Goal: Task Accomplishment & Management: Use online tool/utility

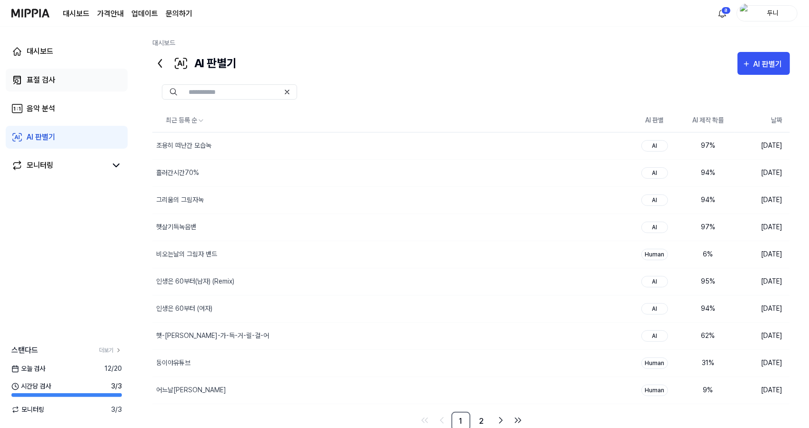
click at [44, 83] on div "표절 검사" at bounding box center [41, 79] width 29 height 11
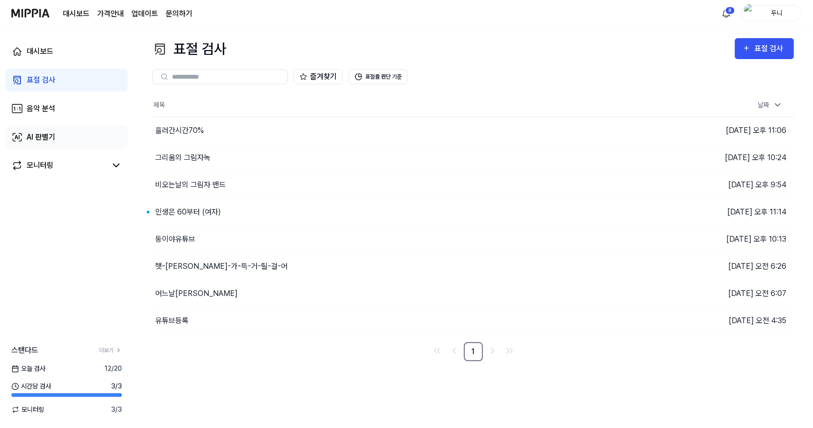
click at [49, 135] on div "AI 판별기" at bounding box center [41, 136] width 29 height 11
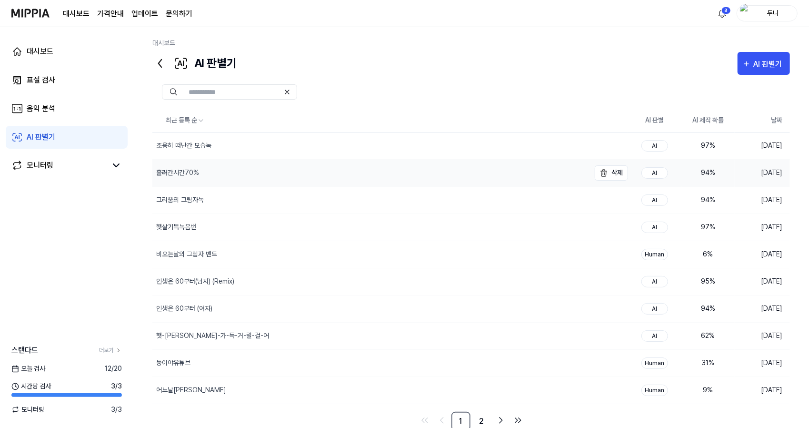
click at [189, 171] on div "흘러간시간70%" at bounding box center [177, 173] width 43 height 10
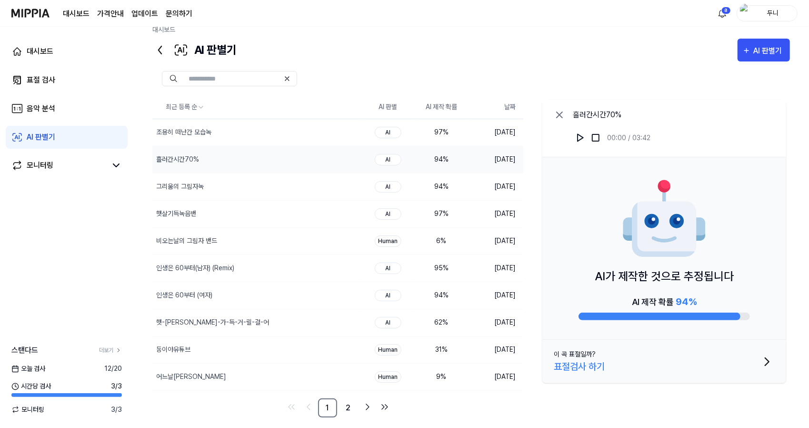
scroll to position [20, 0]
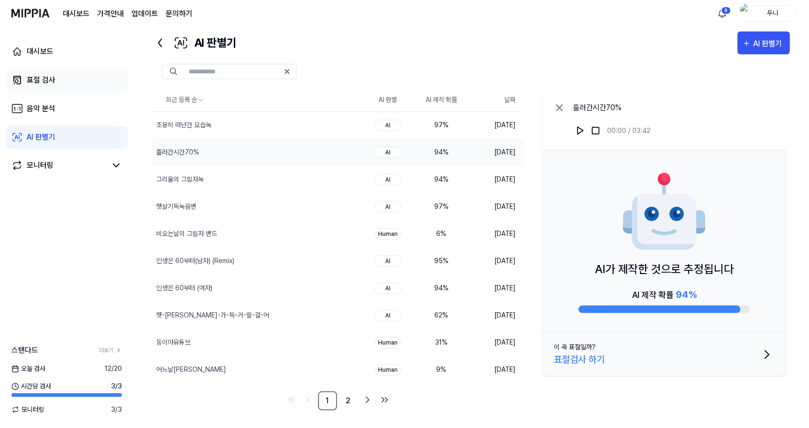
click at [44, 81] on div "표절 검사" at bounding box center [41, 79] width 29 height 11
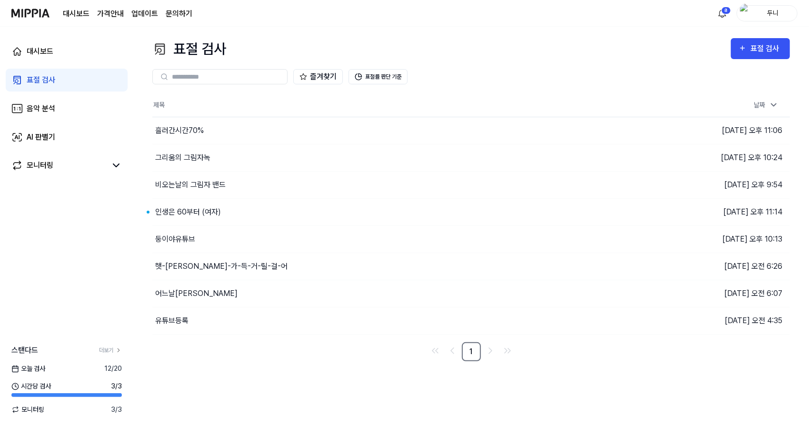
scroll to position [0, 0]
click at [578, 127] on button "이동하기" at bounding box center [574, 130] width 34 height 15
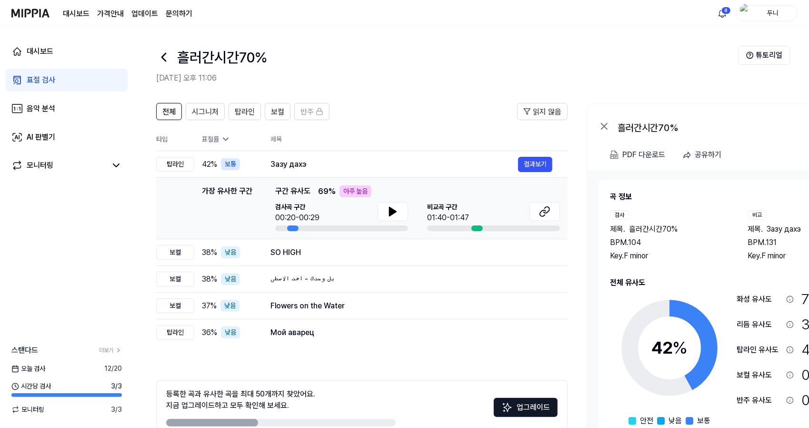
drag, startPoint x: 359, startPoint y: 197, endPoint x: 378, endPoint y: 192, distance: 20.0
click at [360, 194] on div "가장 유사한 구간 구간 유사도 69 % 아주 높음 검사곡 구간 00:20-00:29 [GEOGRAPHIC_DATA] 구간 01:40-01:47" at bounding box center [417, 208] width 285 height 46
click at [385, 212] on button at bounding box center [393, 211] width 30 height 19
drag, startPoint x: 391, startPoint y: 210, endPoint x: 396, endPoint y: 207, distance: 6.6
click at [540, 209] on icon at bounding box center [544, 211] width 11 height 11
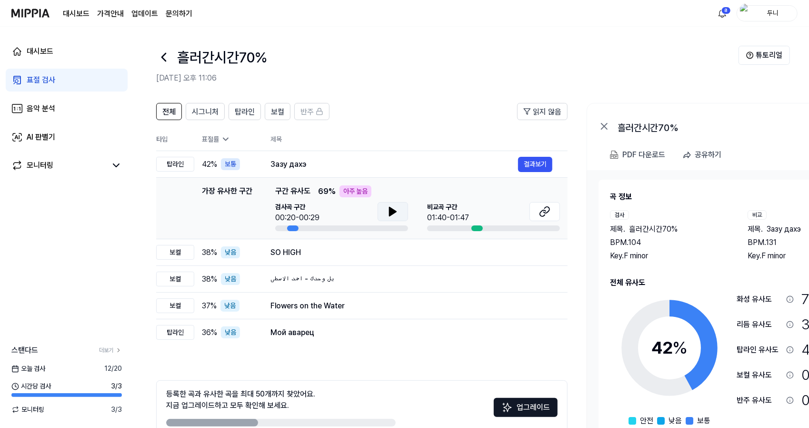
scroll to position [0, 0]
click at [391, 207] on icon at bounding box center [392, 211] width 11 height 11
click at [392, 209] on icon at bounding box center [392, 211] width 11 height 11
click at [271, 111] on span "보컬" at bounding box center [277, 111] width 13 height 11
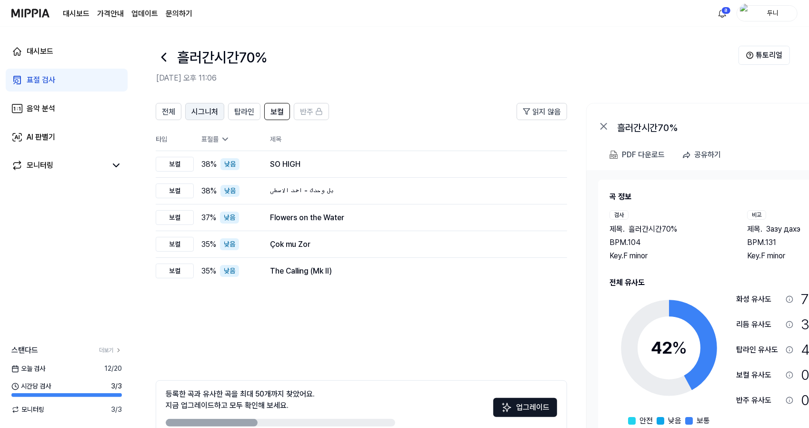
scroll to position [0, 0]
click at [209, 110] on span "시그니처" at bounding box center [205, 111] width 27 height 11
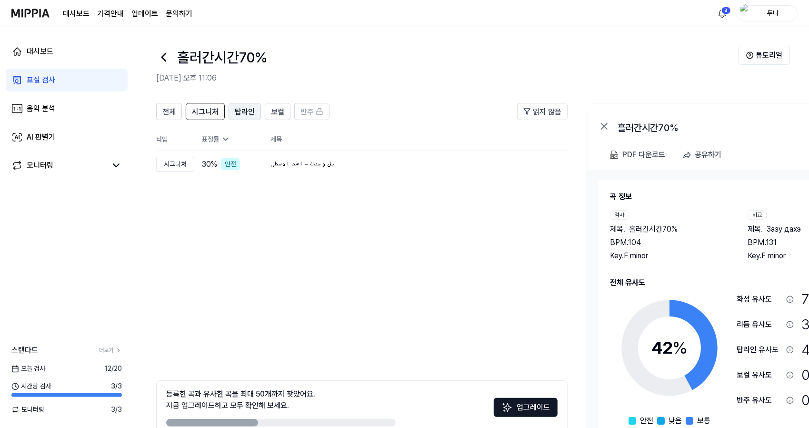
click at [237, 111] on span "탑라인" at bounding box center [245, 111] width 20 height 11
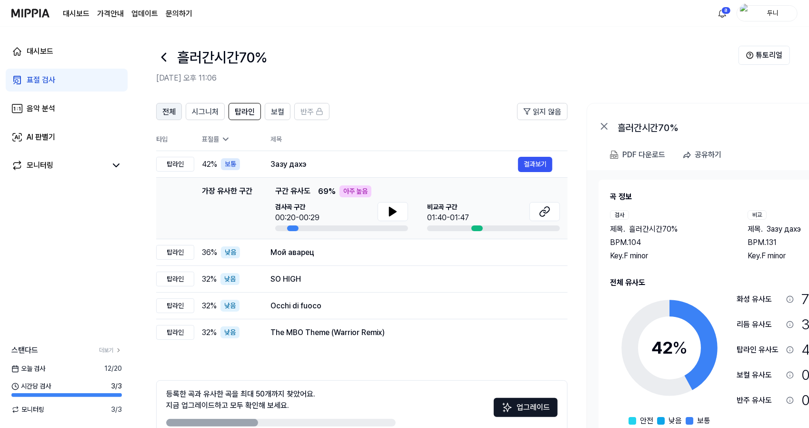
click at [165, 110] on span "전체" at bounding box center [168, 111] width 13 height 11
click at [41, 137] on div "AI 판별기" at bounding box center [41, 136] width 29 height 11
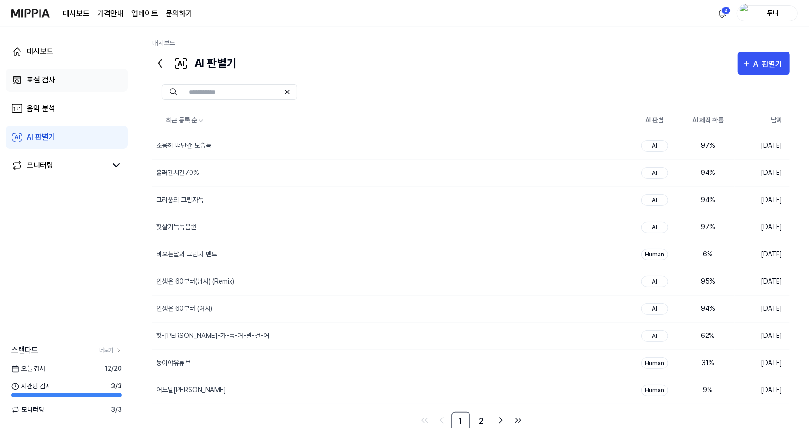
click at [35, 78] on div "표절 검사" at bounding box center [41, 79] width 29 height 11
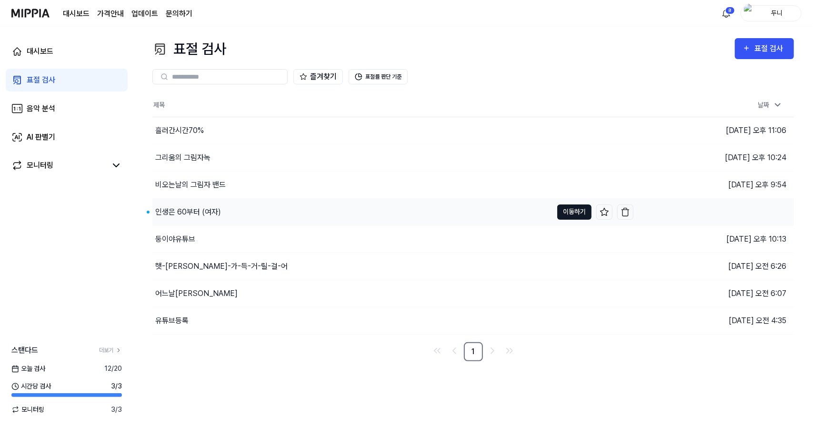
click at [568, 207] on button "이동하기" at bounding box center [574, 211] width 34 height 15
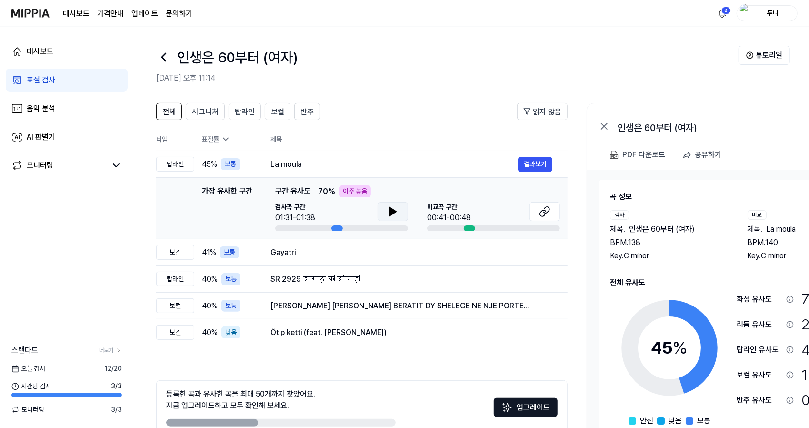
scroll to position [0, 0]
click at [395, 212] on icon at bounding box center [392, 211] width 7 height 9
click at [393, 209] on icon at bounding box center [392, 211] width 11 height 11
click at [389, 210] on icon at bounding box center [392, 211] width 7 height 9
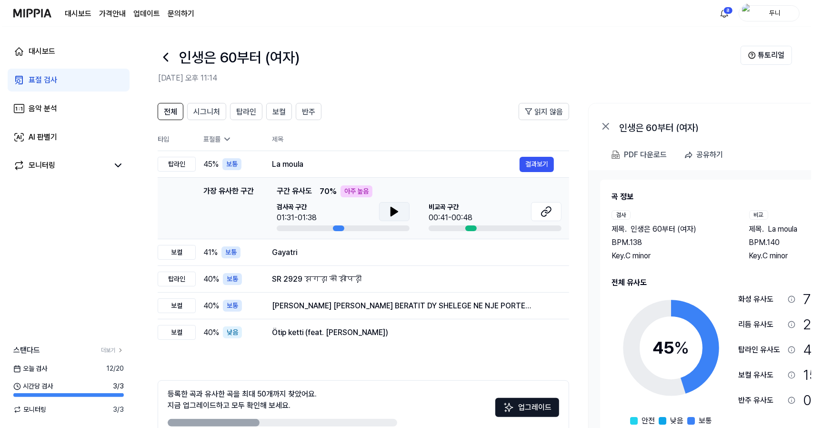
scroll to position [0, 1]
click at [387, 209] on icon at bounding box center [391, 211] width 11 height 11
click at [546, 212] on icon at bounding box center [546, 210] width 6 height 6
click at [526, 165] on button "결과보기" at bounding box center [534, 164] width 34 height 15
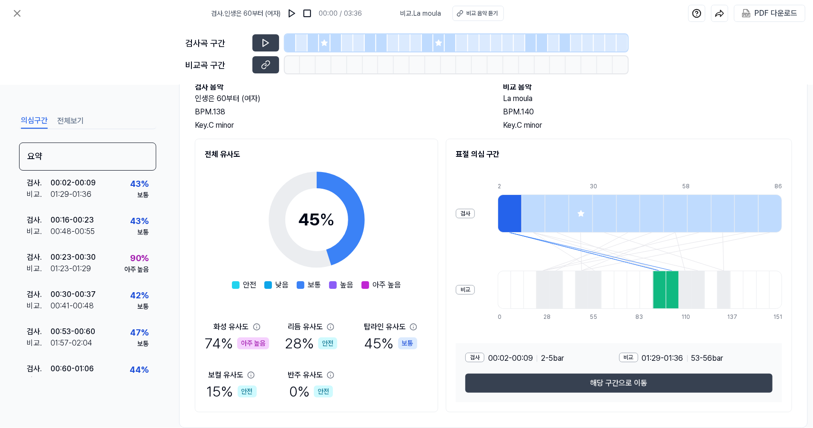
scroll to position [82, 0]
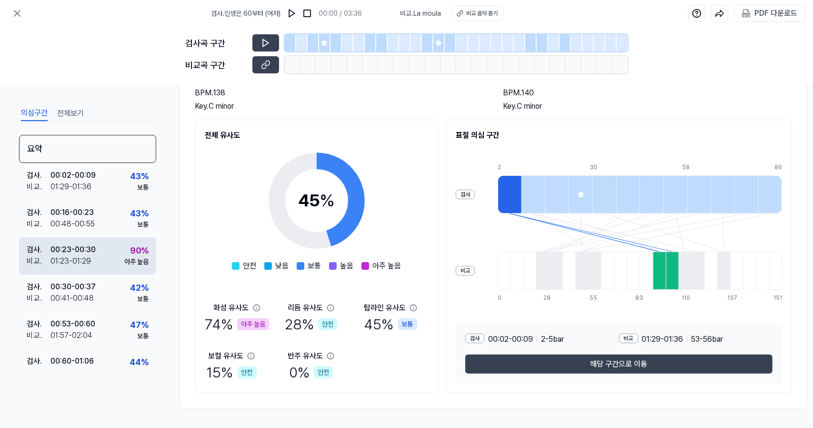
click at [131, 244] on div "90 %" at bounding box center [139, 250] width 19 height 13
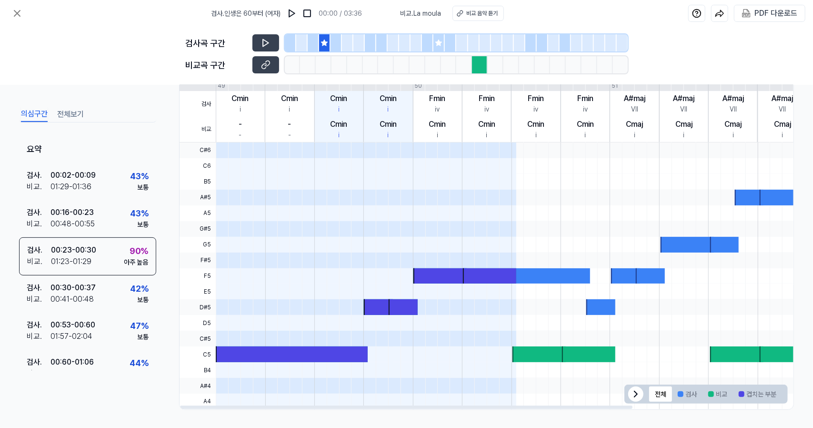
scroll to position [0, 0]
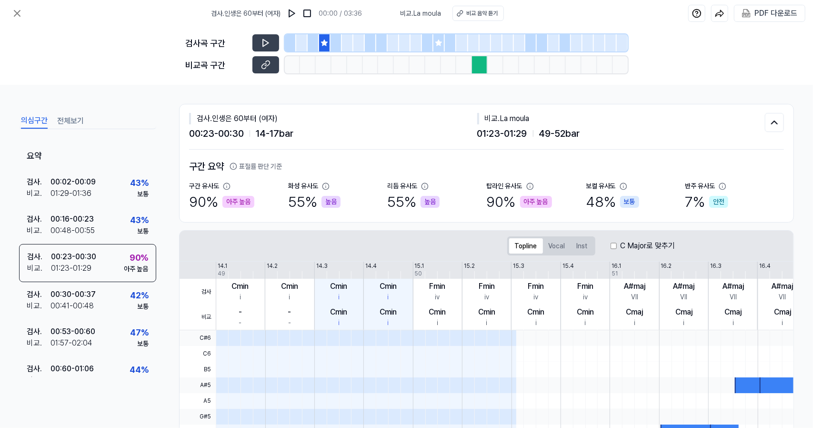
click at [523, 198] on div "아주 높음" at bounding box center [536, 202] width 32 height 12
